Goal: Transaction & Acquisition: Register for event/course

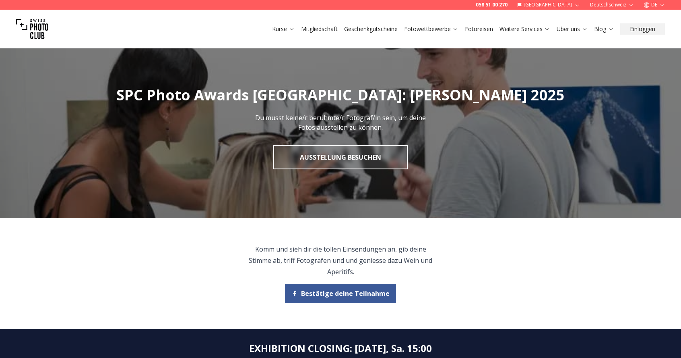
click at [447, 30] on link "Fotowettbewerbe" at bounding box center [431, 29] width 54 height 8
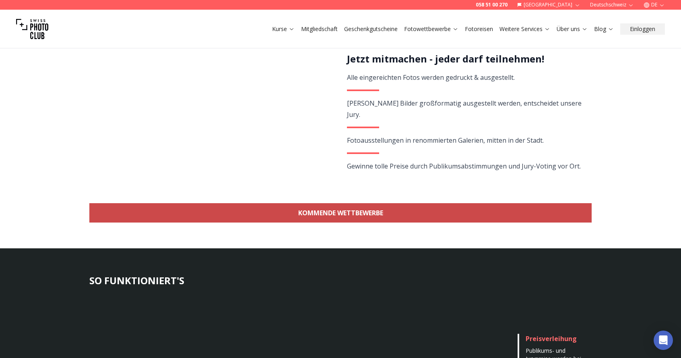
click at [380, 216] on link "KOMMENDE WETTBEWERBE" at bounding box center [340, 212] width 503 height 19
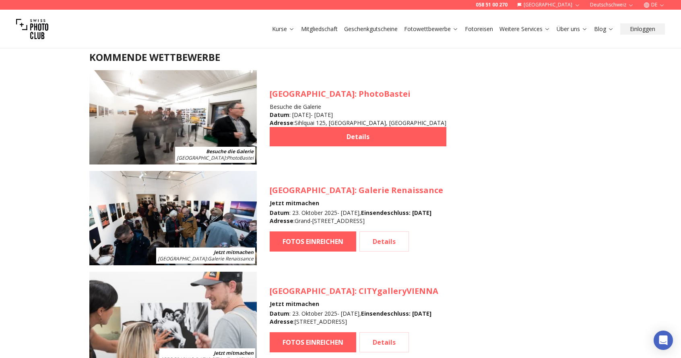
scroll to position [743, 0]
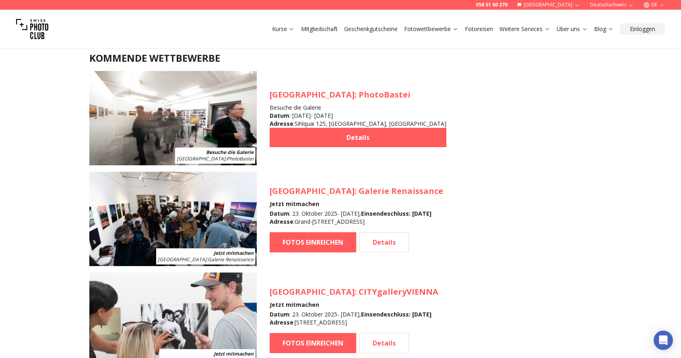
click at [228, 226] on img at bounding box center [173, 219] width 168 height 94
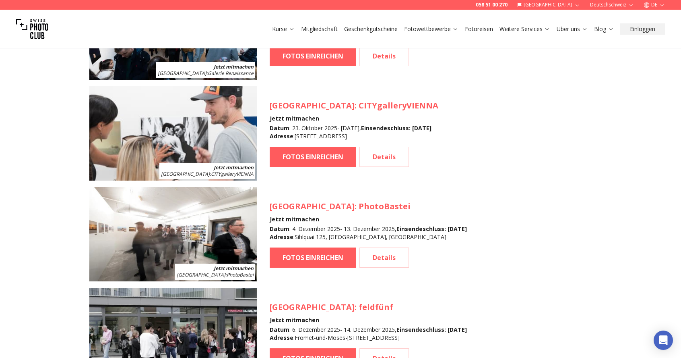
scroll to position [926, 0]
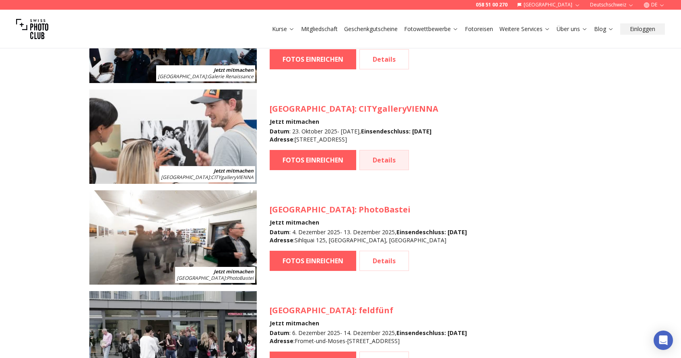
click at [387, 163] on link "Details" at bounding box center [385, 160] width 50 height 20
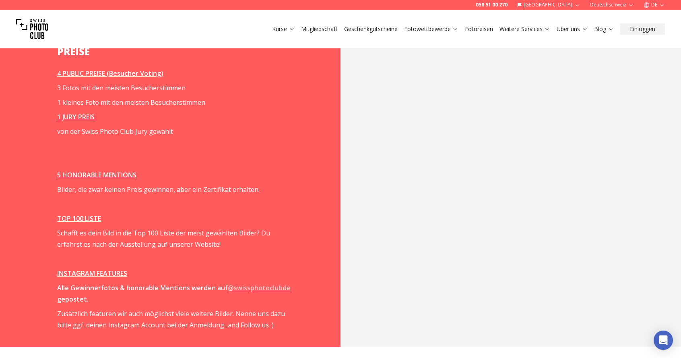
scroll to position [1107, 0]
click at [79, 223] on u "TOP 100 LISTE" at bounding box center [79, 218] width 44 height 9
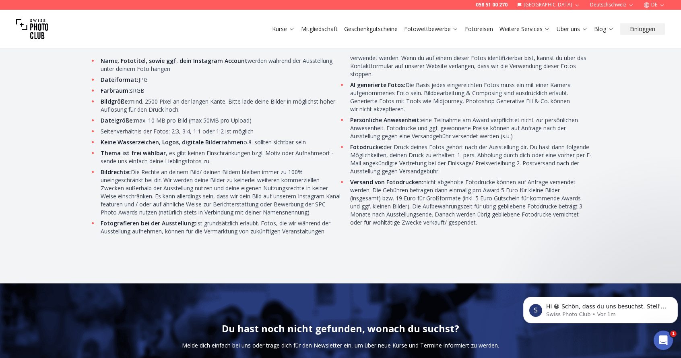
scroll to position [2521, 0]
